Goal: Task Accomplishment & Management: Use online tool/utility

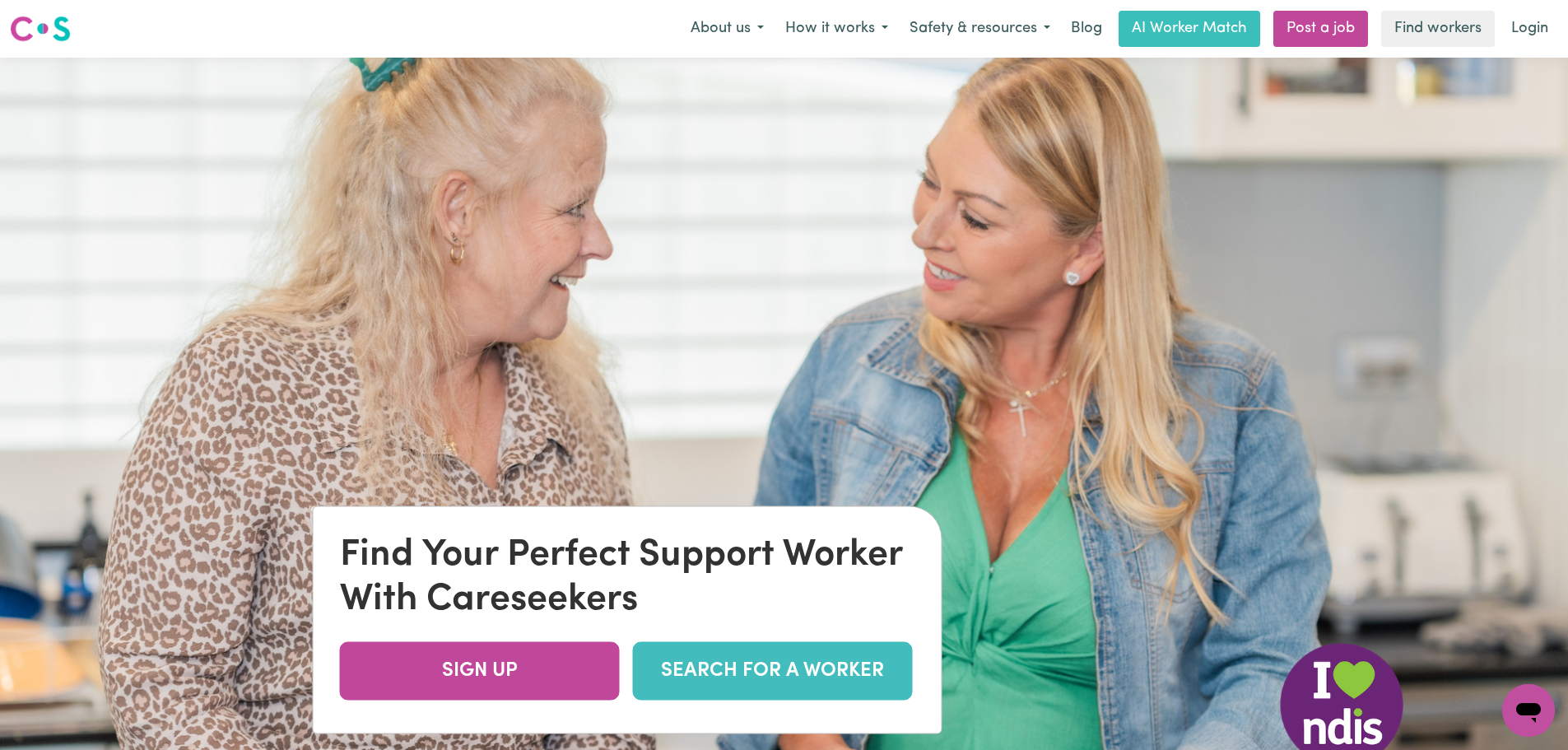
click at [767, 665] on link "SEARCH FOR A WORKER" at bounding box center [773, 671] width 280 height 59
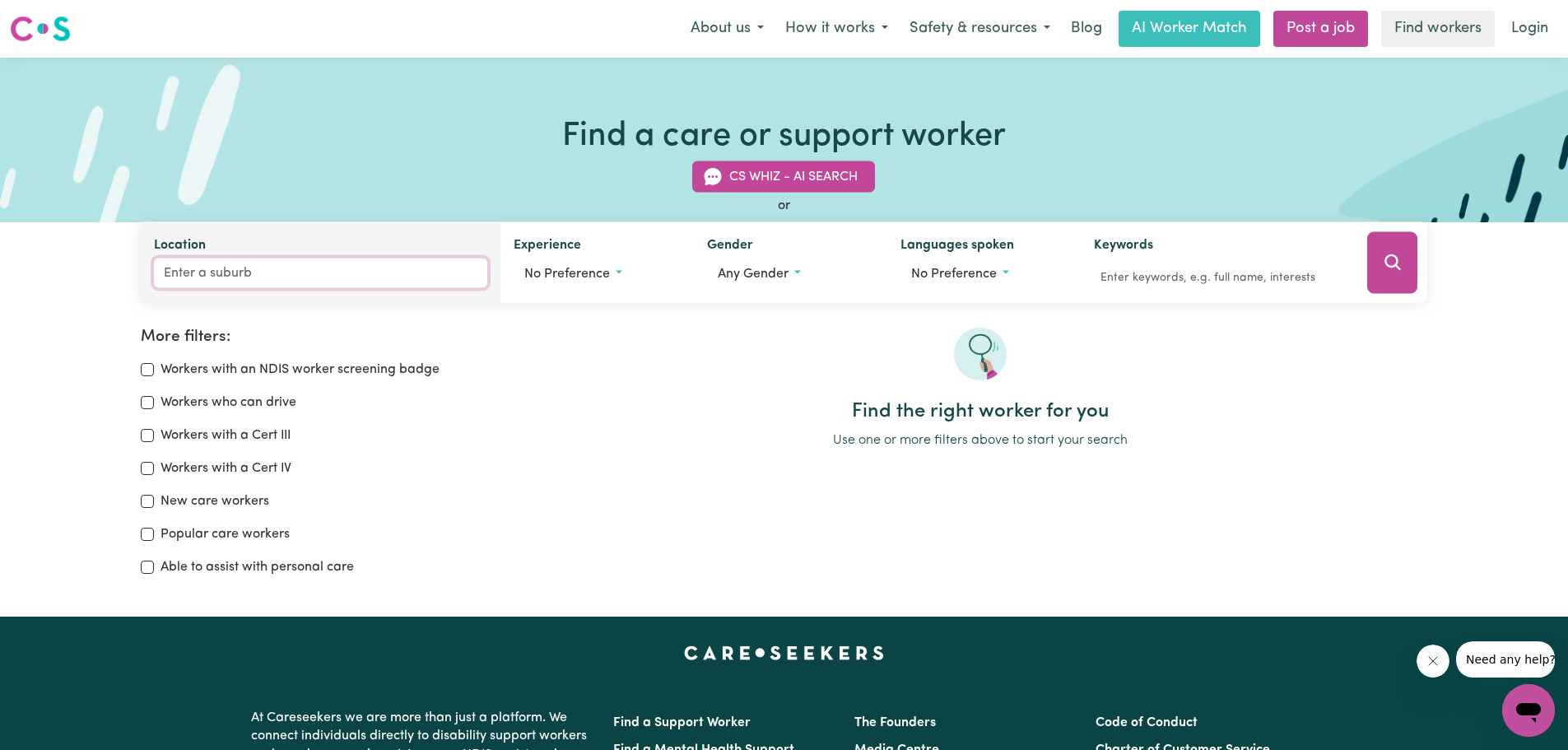
click at [183, 283] on input "Location" at bounding box center [321, 273] width 334 height 30
type input "3274"
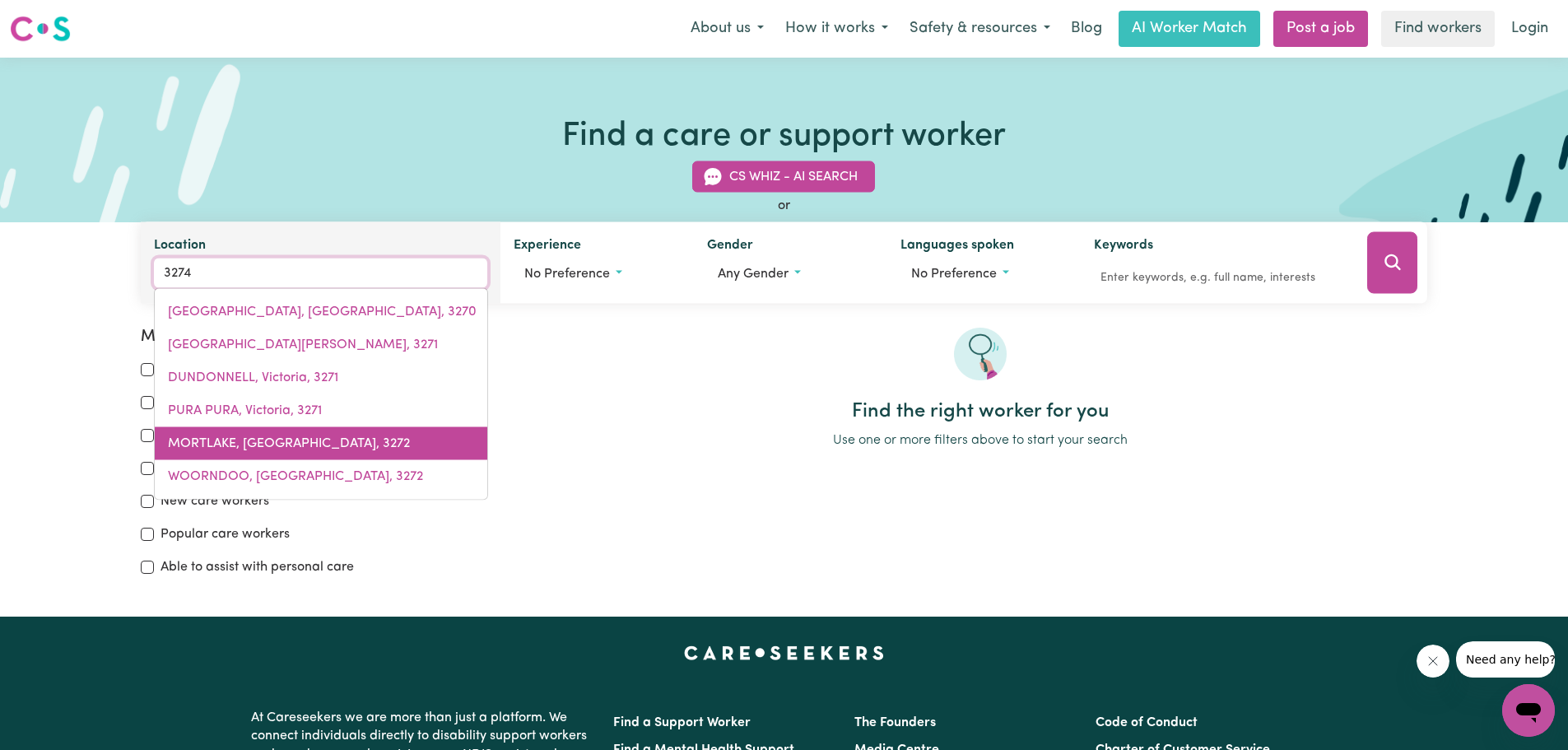
click at [285, 438] on span "MORTLAKE, Victoria, 3272" at bounding box center [289, 444] width 242 height 14
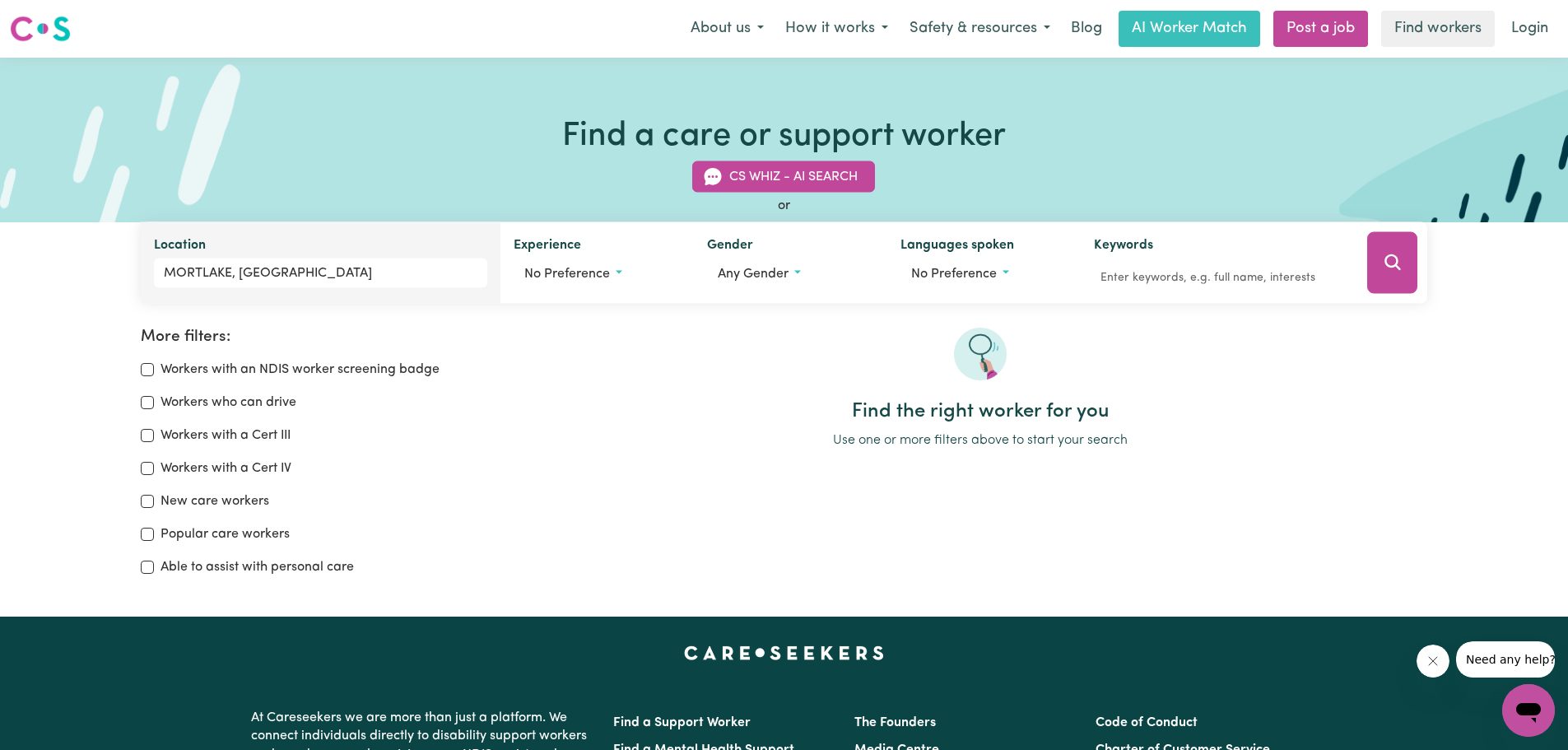
click at [1397, 251] on button "Search" at bounding box center [1392, 262] width 50 height 62
